Goal: Task Accomplishment & Management: Manage account settings

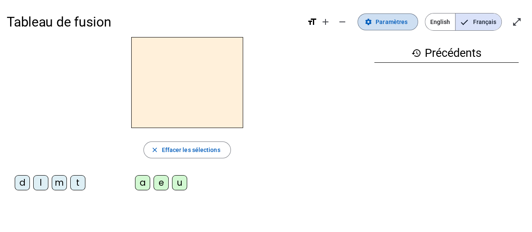
click at [380, 21] on span "Paramètres" at bounding box center [392, 22] width 32 height 10
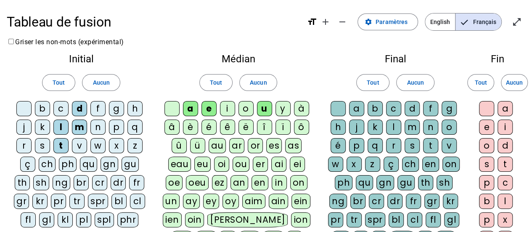
click at [24, 127] on div "j" at bounding box center [23, 126] width 15 height 15
click at [229, 111] on div "i" at bounding box center [227, 108] width 15 height 15
click at [391, 125] on div "l" at bounding box center [393, 126] width 15 height 15
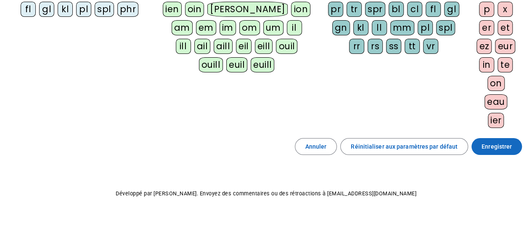
click at [491, 142] on span "Enregistrer" at bounding box center [497, 146] width 30 height 10
